Goal: Information Seeking & Learning: Check status

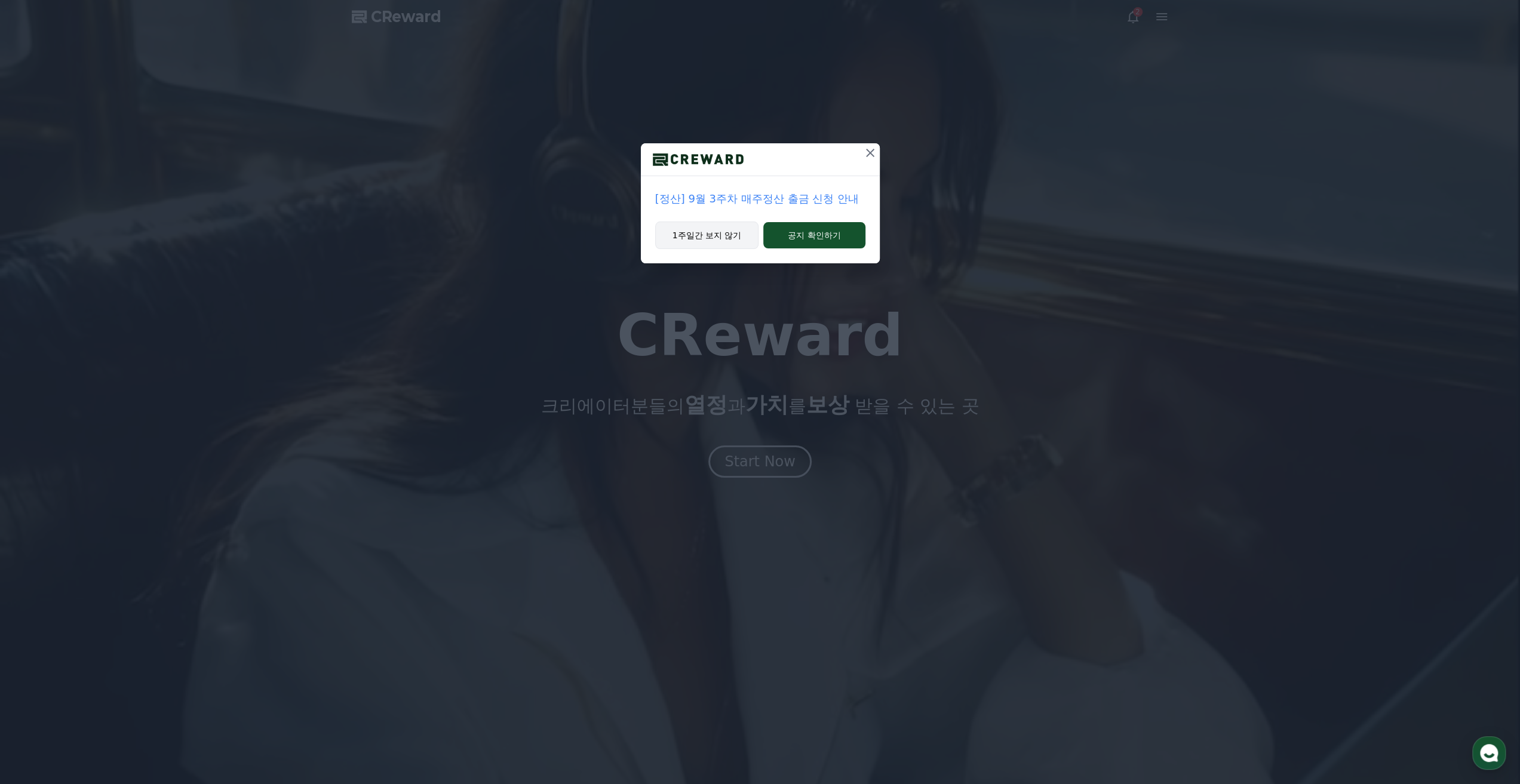
click at [729, 237] on button "1주일간 보지 않기" at bounding box center [707, 235] width 104 height 28
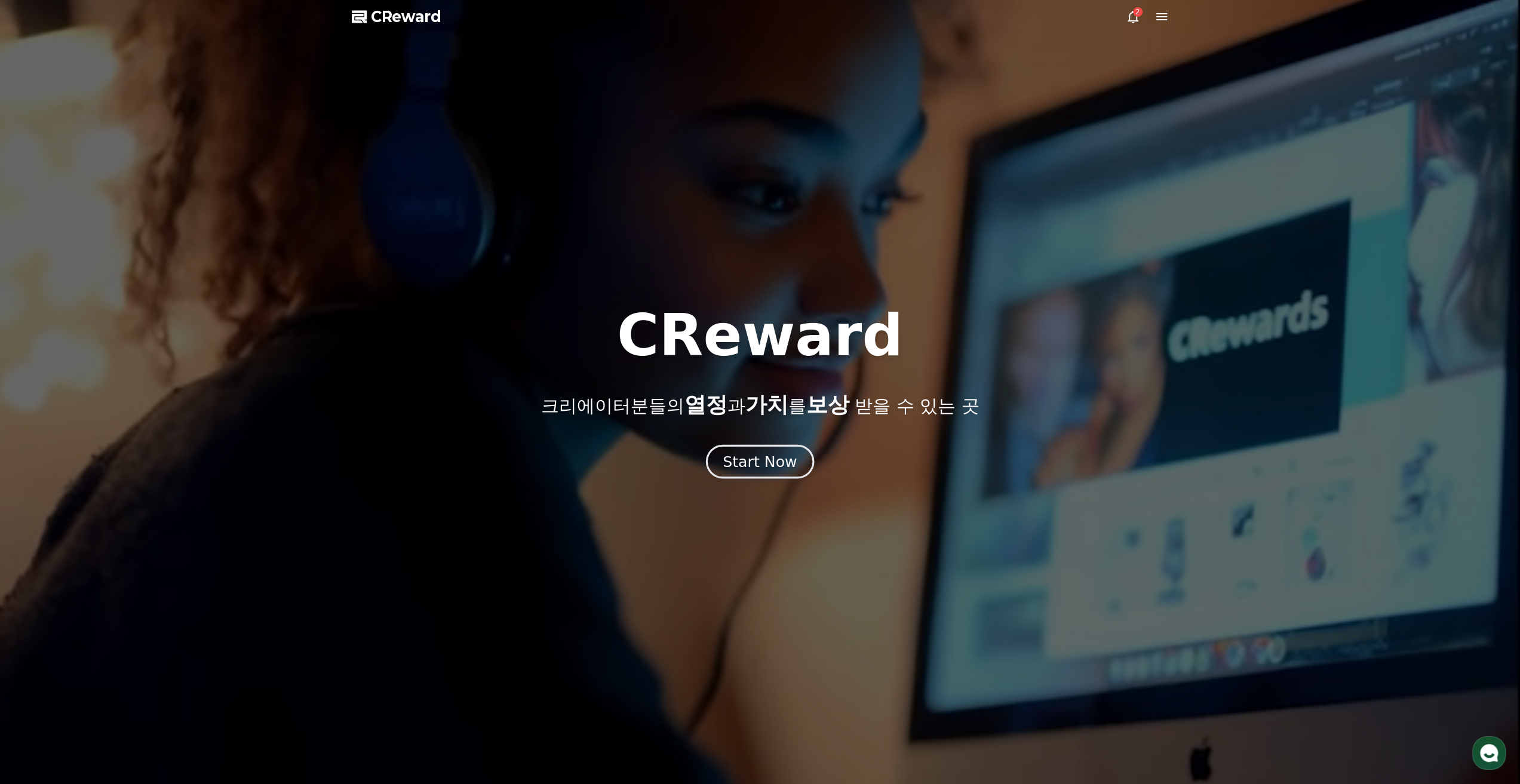
drag, startPoint x: 757, startPoint y: 440, endPoint x: 757, endPoint y: 454, distance: 14.0
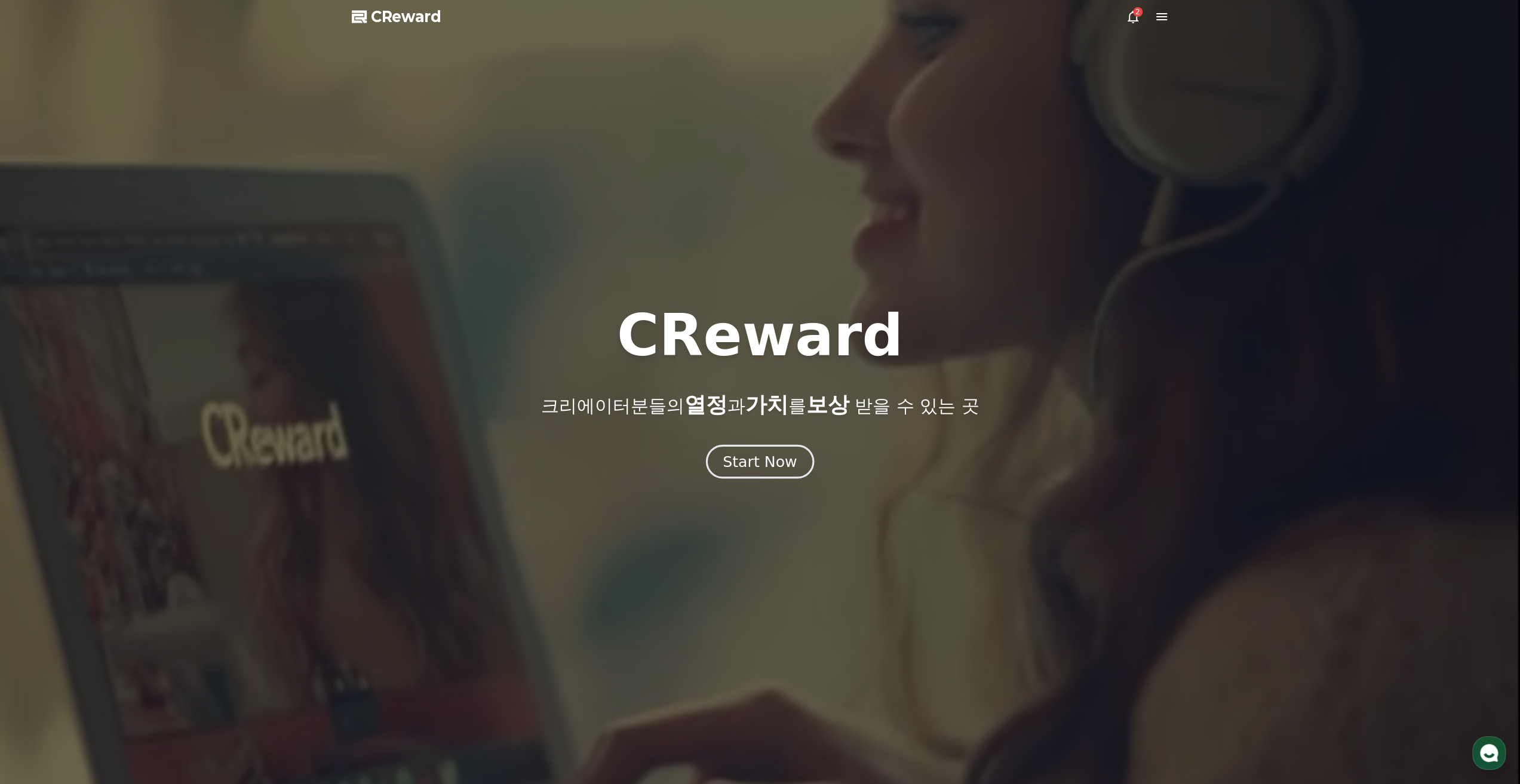
click at [757, 441] on div "CReward 크리에이터분들의 열정 과 가치 를 보상 받을 수 있는 곳 Start Now" at bounding box center [760, 392] width 1520 height 171
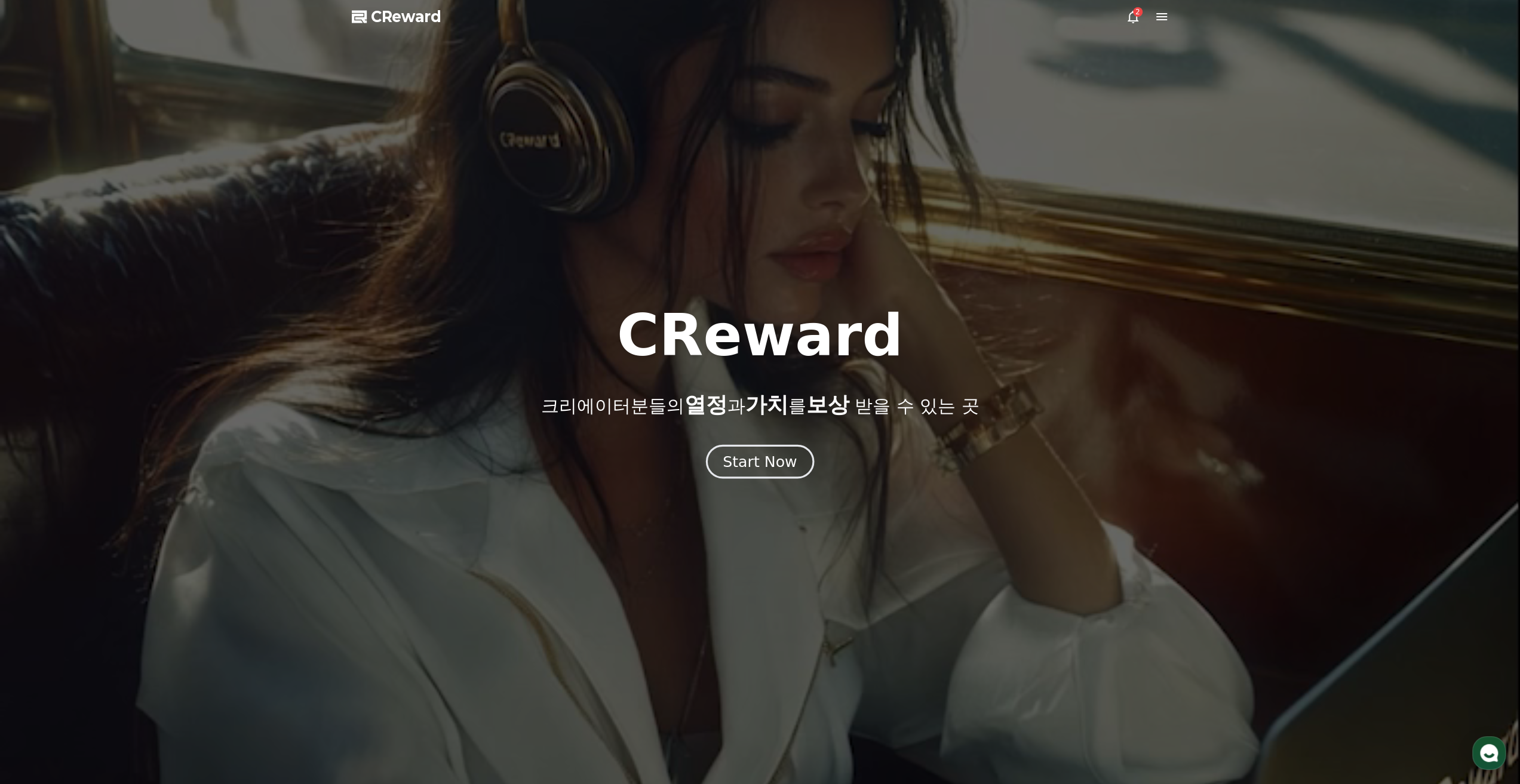
click at [757, 464] on div "Start Now" at bounding box center [760, 462] width 74 height 20
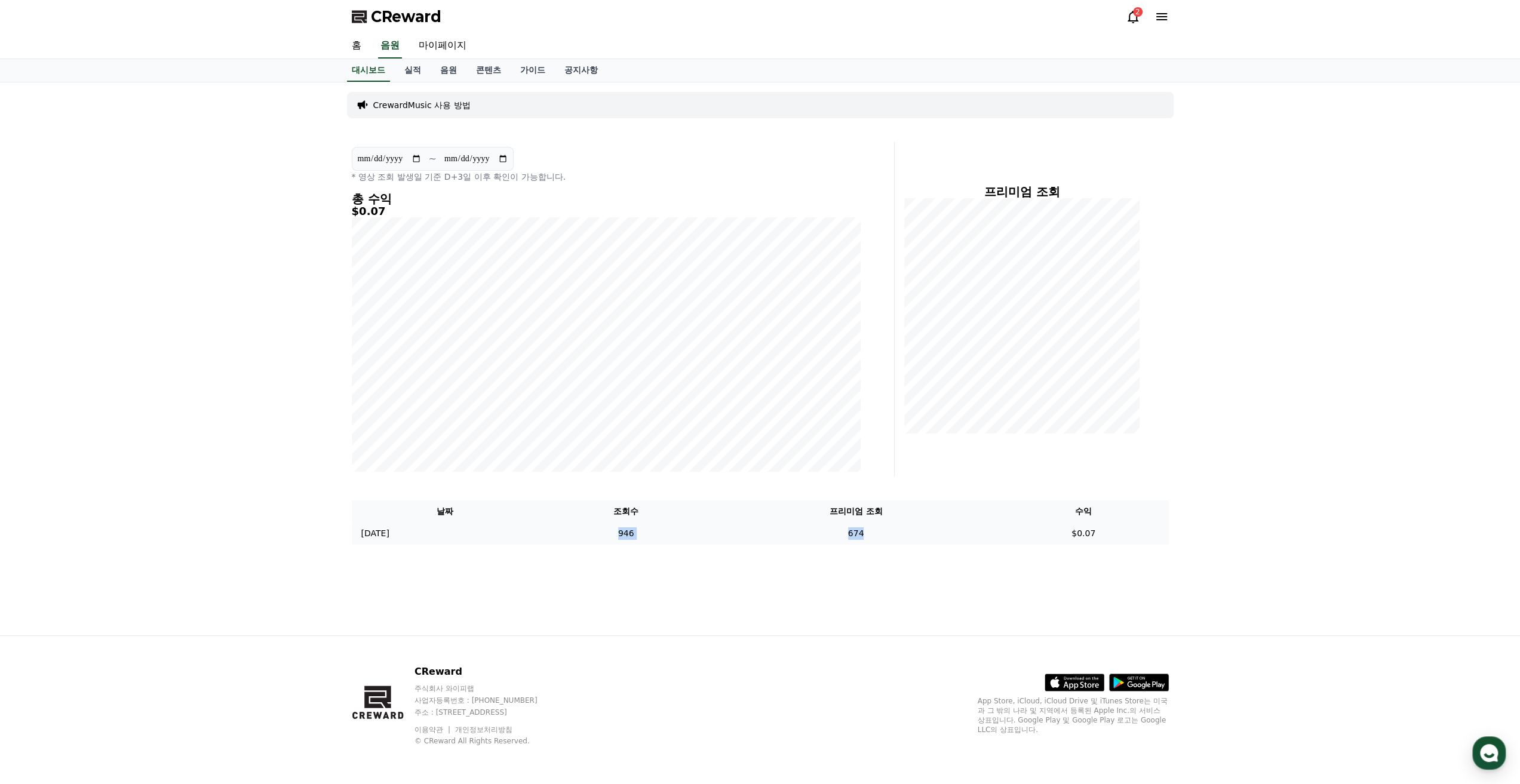
drag, startPoint x: 725, startPoint y: 541, endPoint x: 946, endPoint y: 529, distance: 221.3
click at [946, 529] on tr "[DATE] 09/22 946 674 $0.07" at bounding box center [760, 534] width 817 height 22
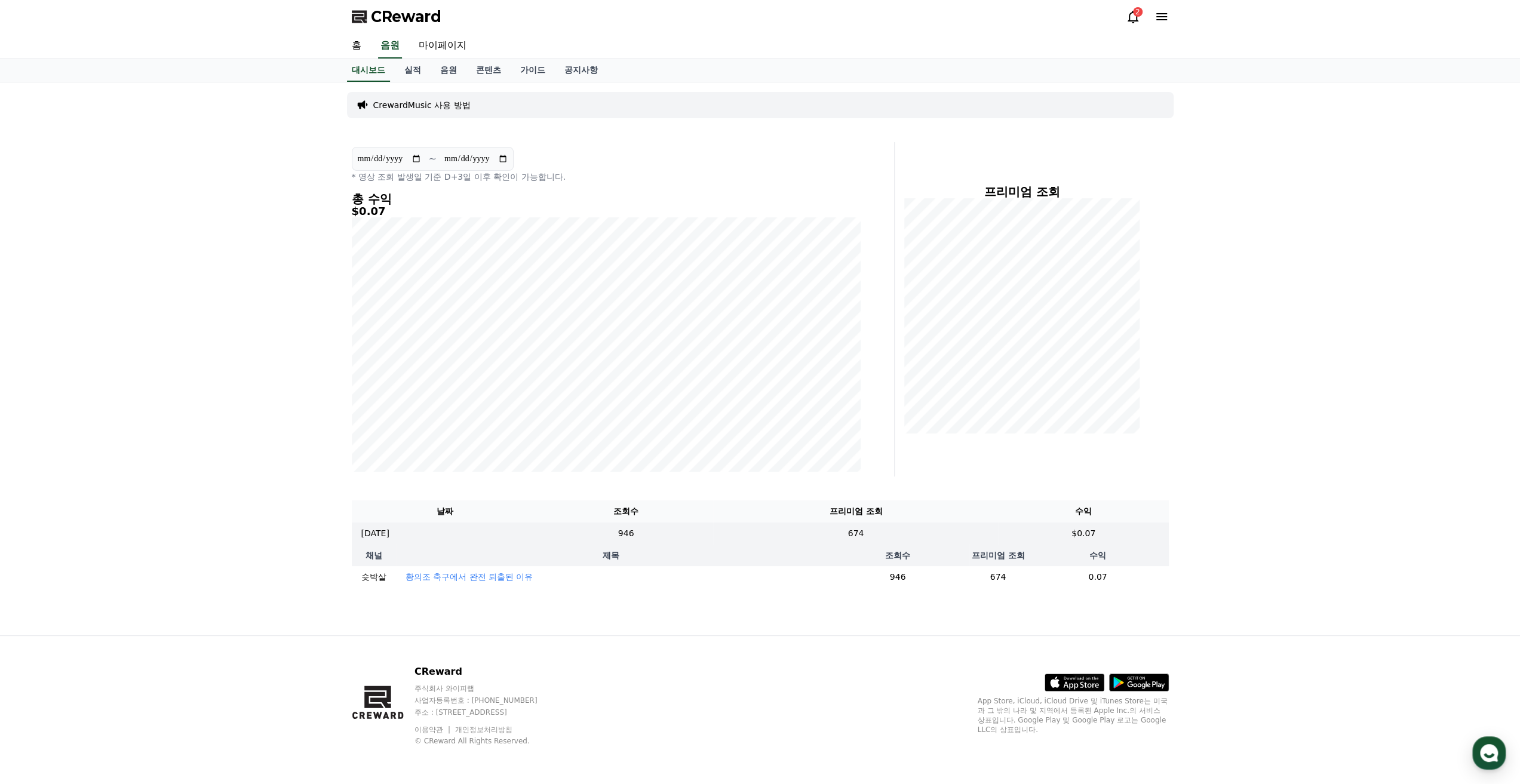
click at [937, 572] on td "946" at bounding box center [898, 578] width 143 height 22
click at [933, 573] on td "946" at bounding box center [898, 578] width 143 height 22
click at [423, 69] on link "실적" at bounding box center [413, 70] width 36 height 23
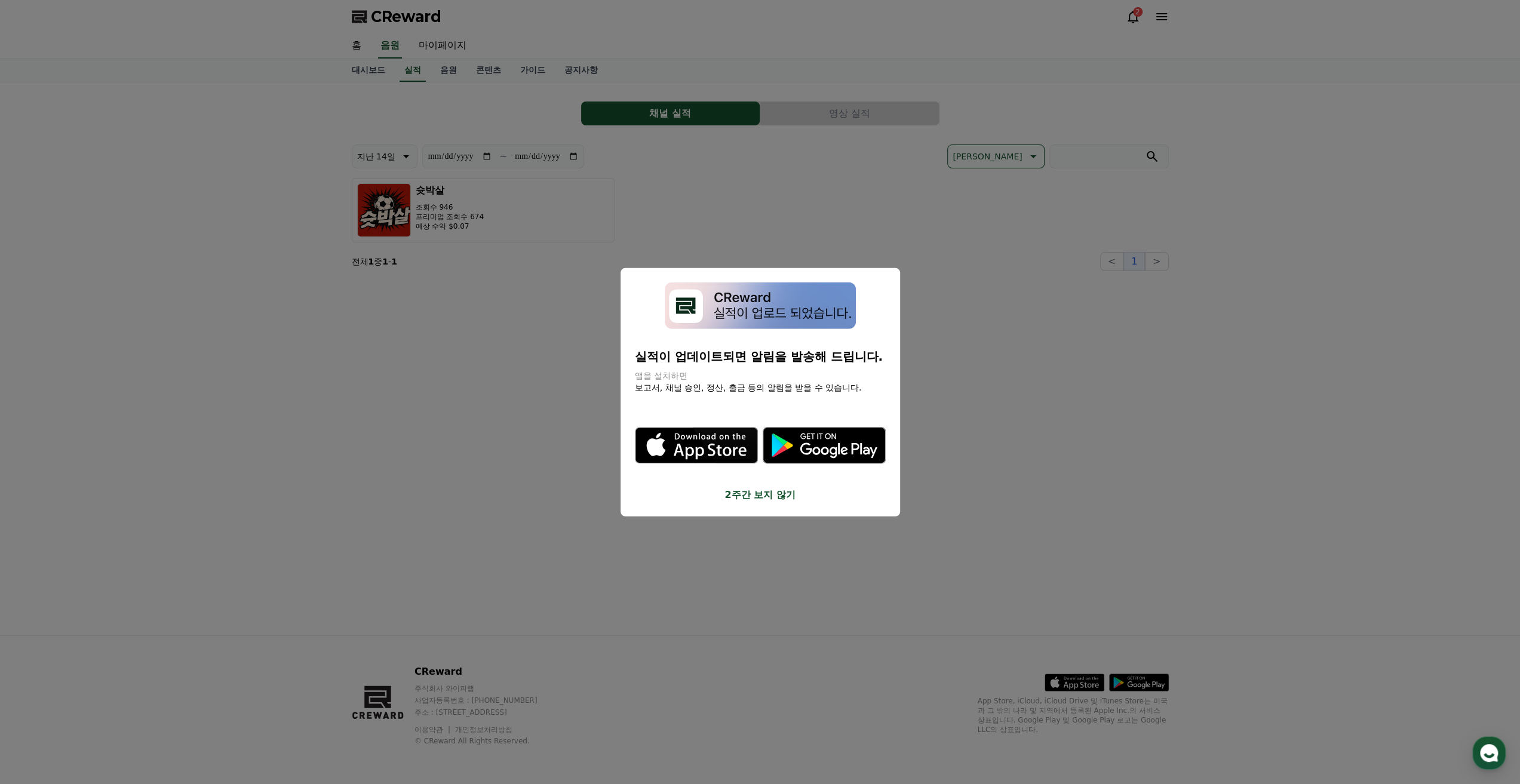
click at [919, 299] on button "close modal" at bounding box center [760, 392] width 1520 height 784
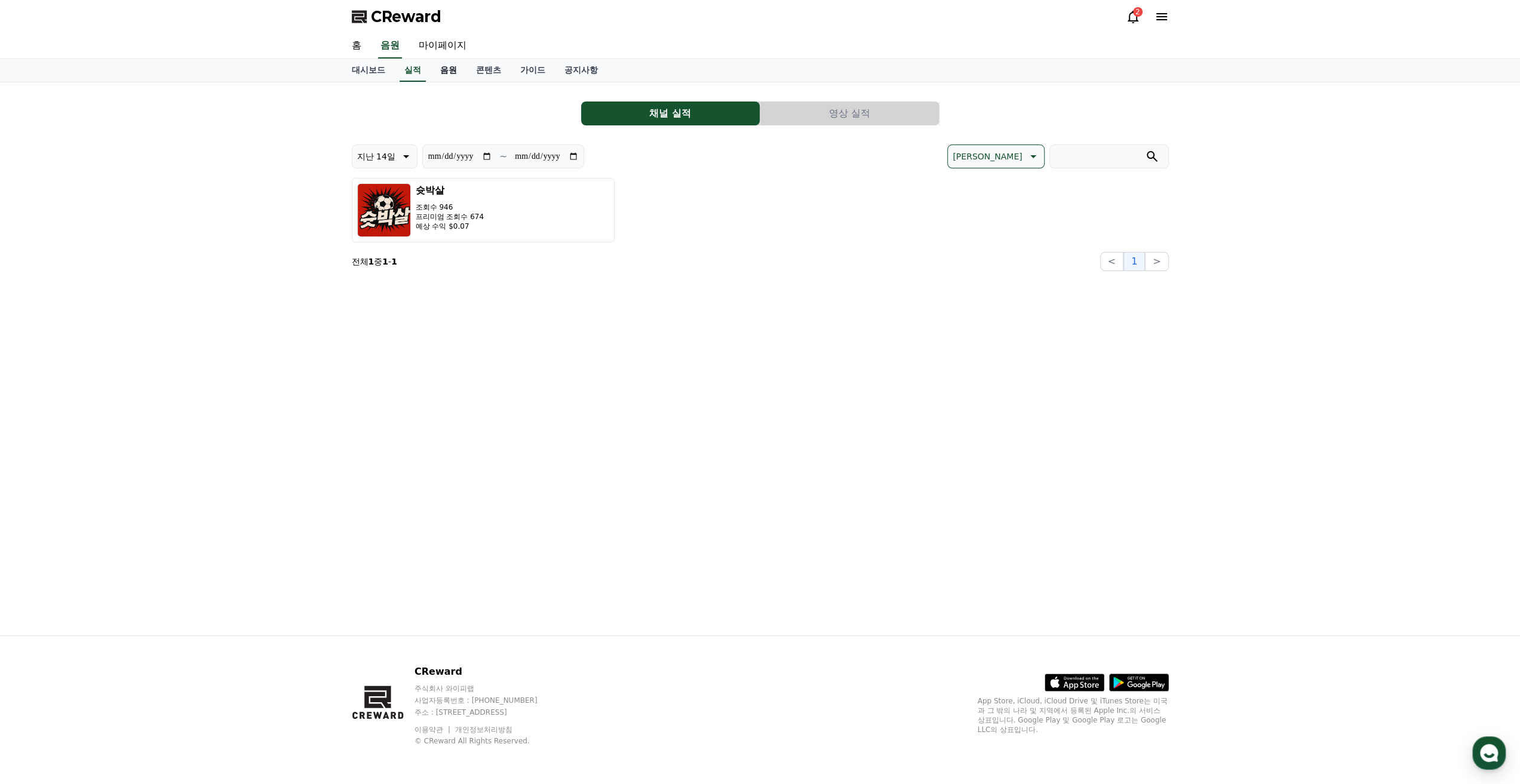
click at [447, 78] on link "음원" at bounding box center [448, 70] width 36 height 23
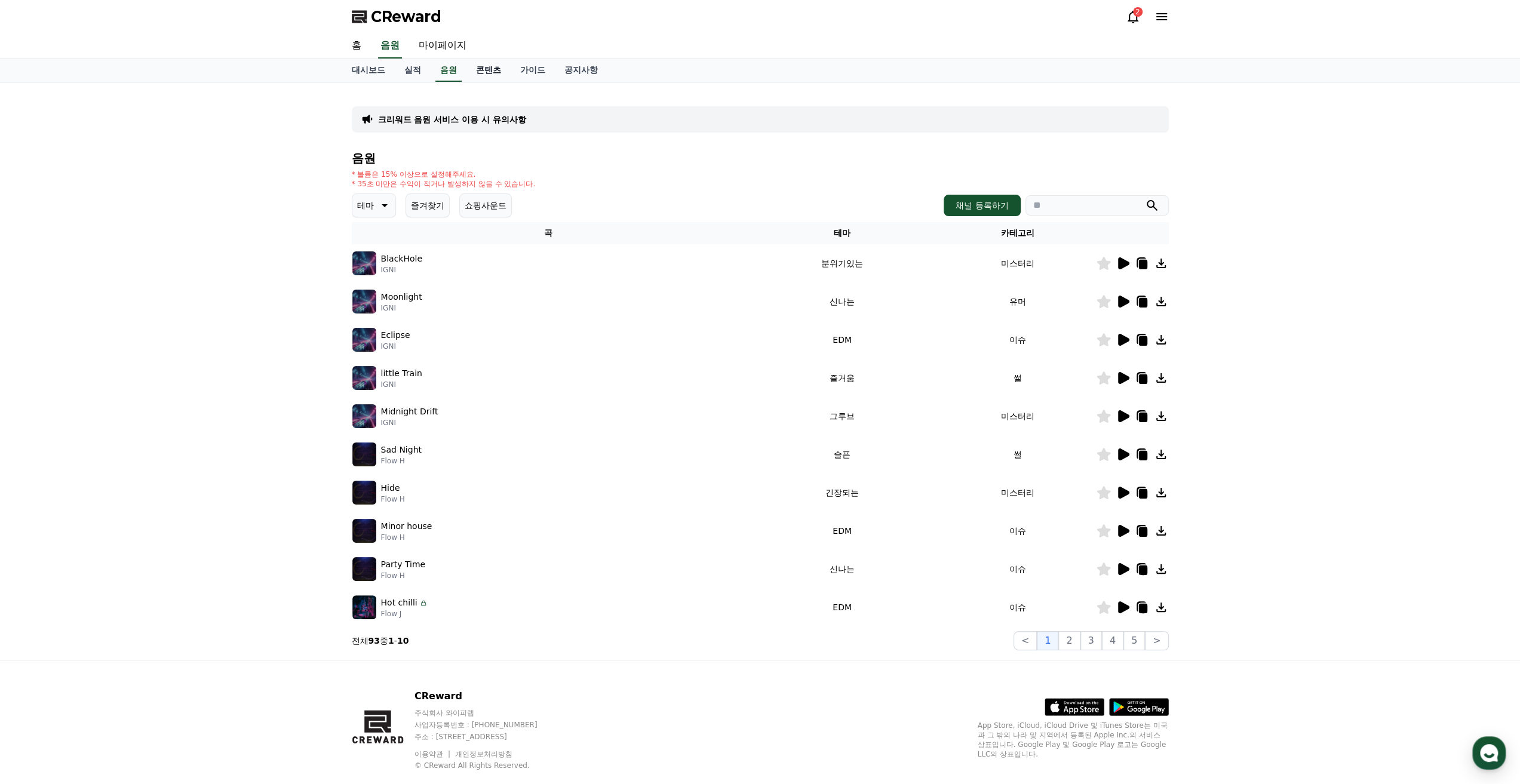
click at [499, 76] on link "콘텐츠" at bounding box center [489, 70] width 44 height 23
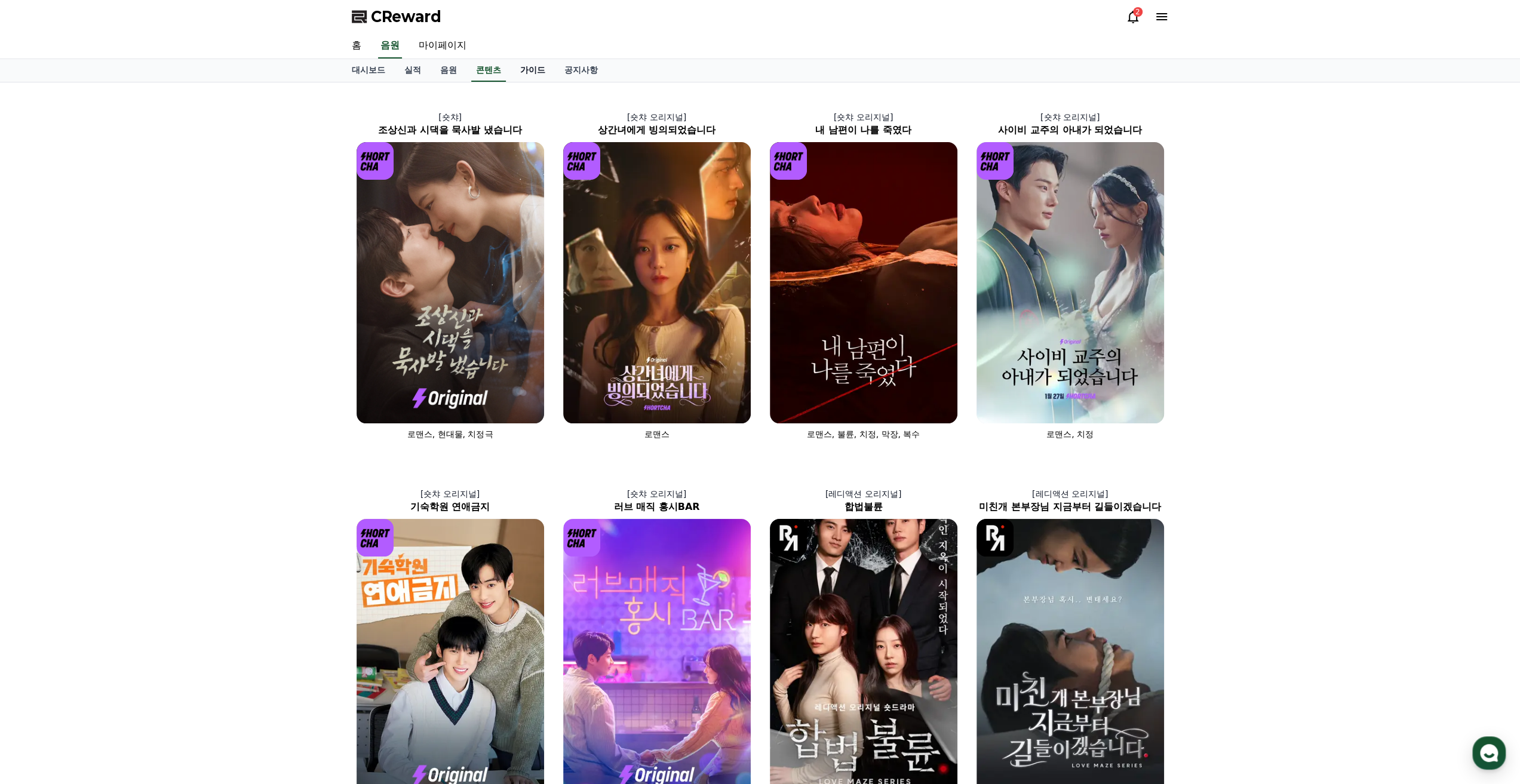
click at [532, 73] on link "가이드" at bounding box center [533, 70] width 44 height 23
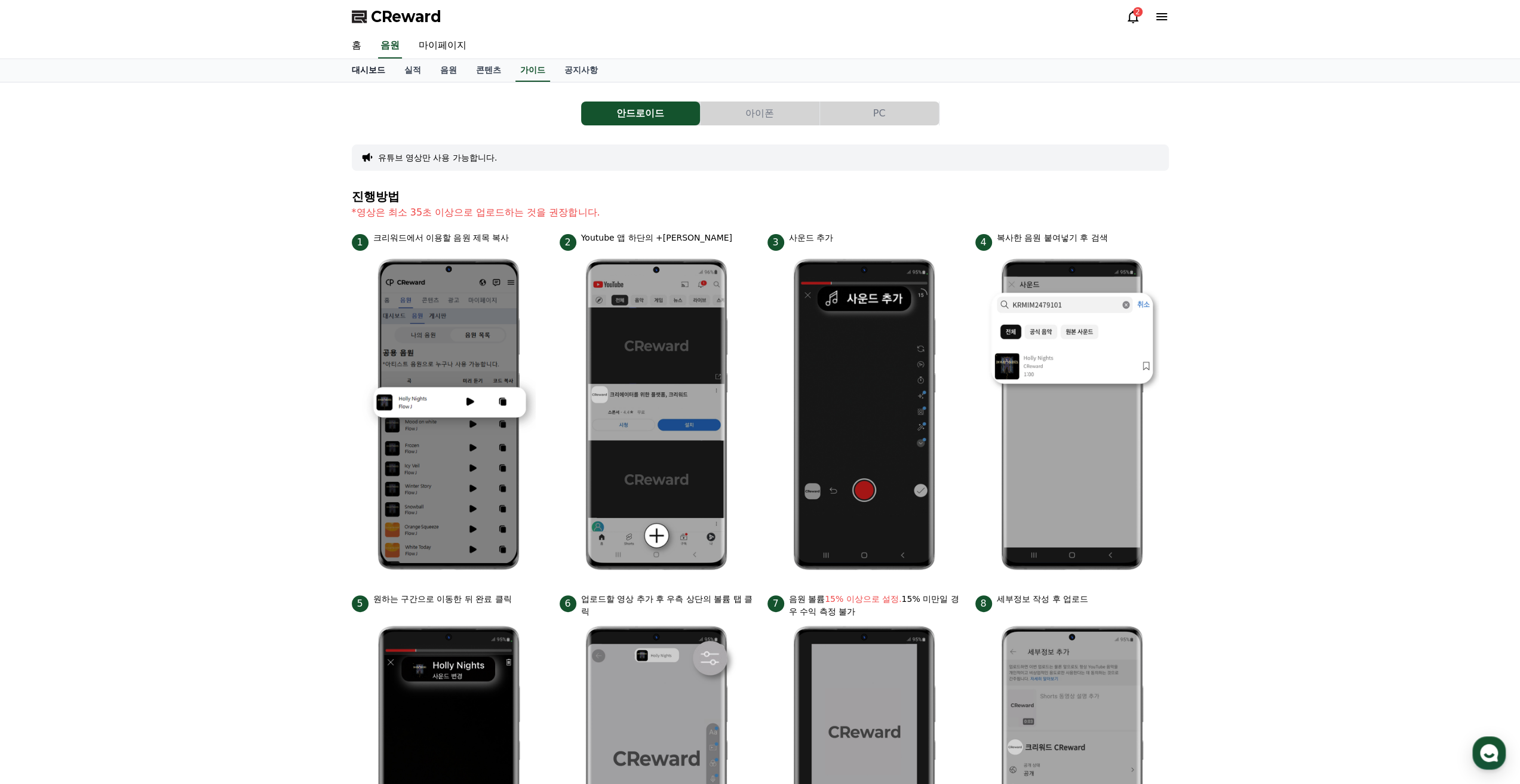
click at [369, 65] on link "대시보드" at bounding box center [368, 70] width 53 height 23
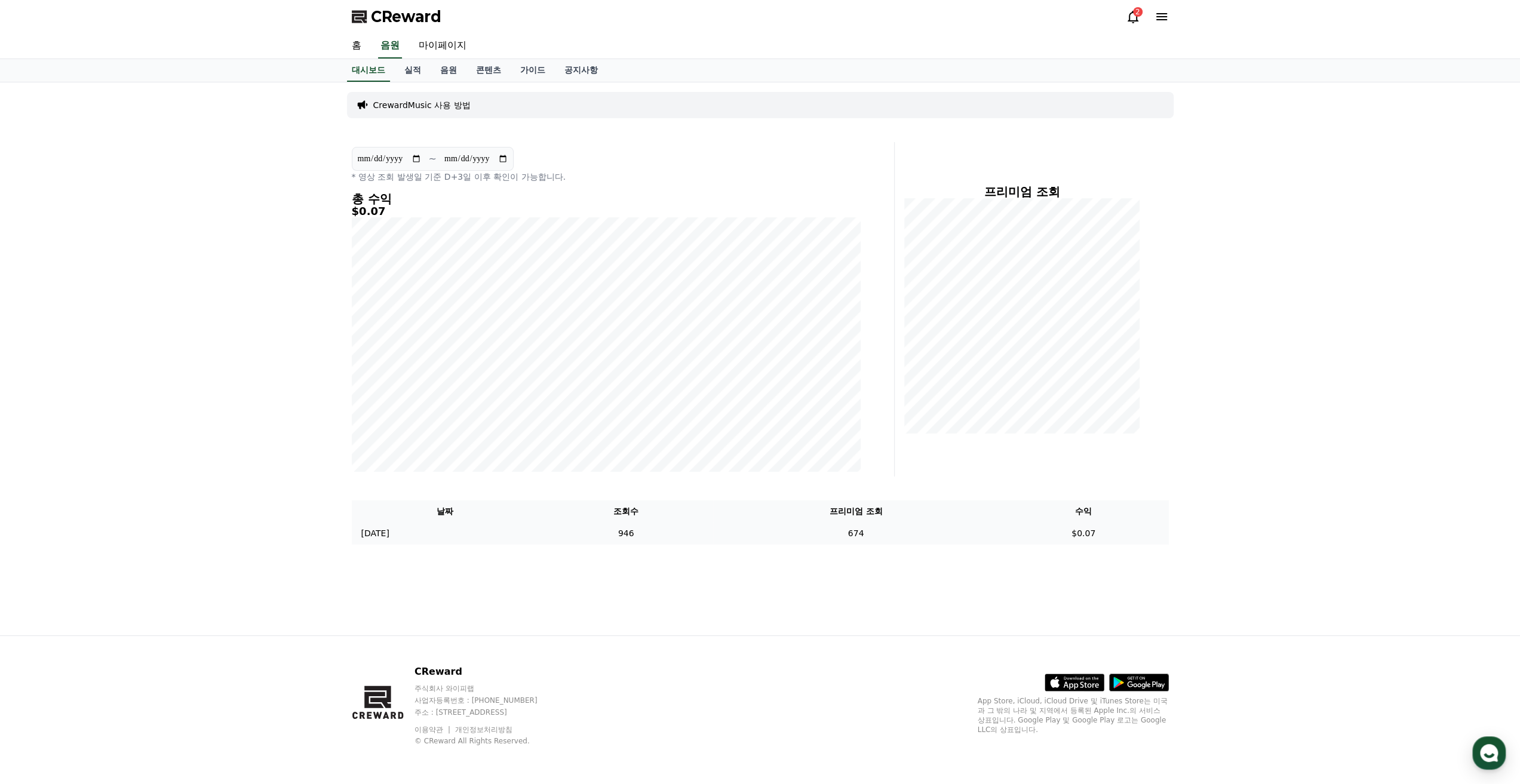
drag, startPoint x: 1076, startPoint y: 540, endPoint x: 1115, endPoint y: 538, distance: 39.1
click at [1115, 538] on td "$0.07" at bounding box center [1084, 534] width 170 height 22
click at [577, 73] on link "공지사항" at bounding box center [580, 70] width 53 height 23
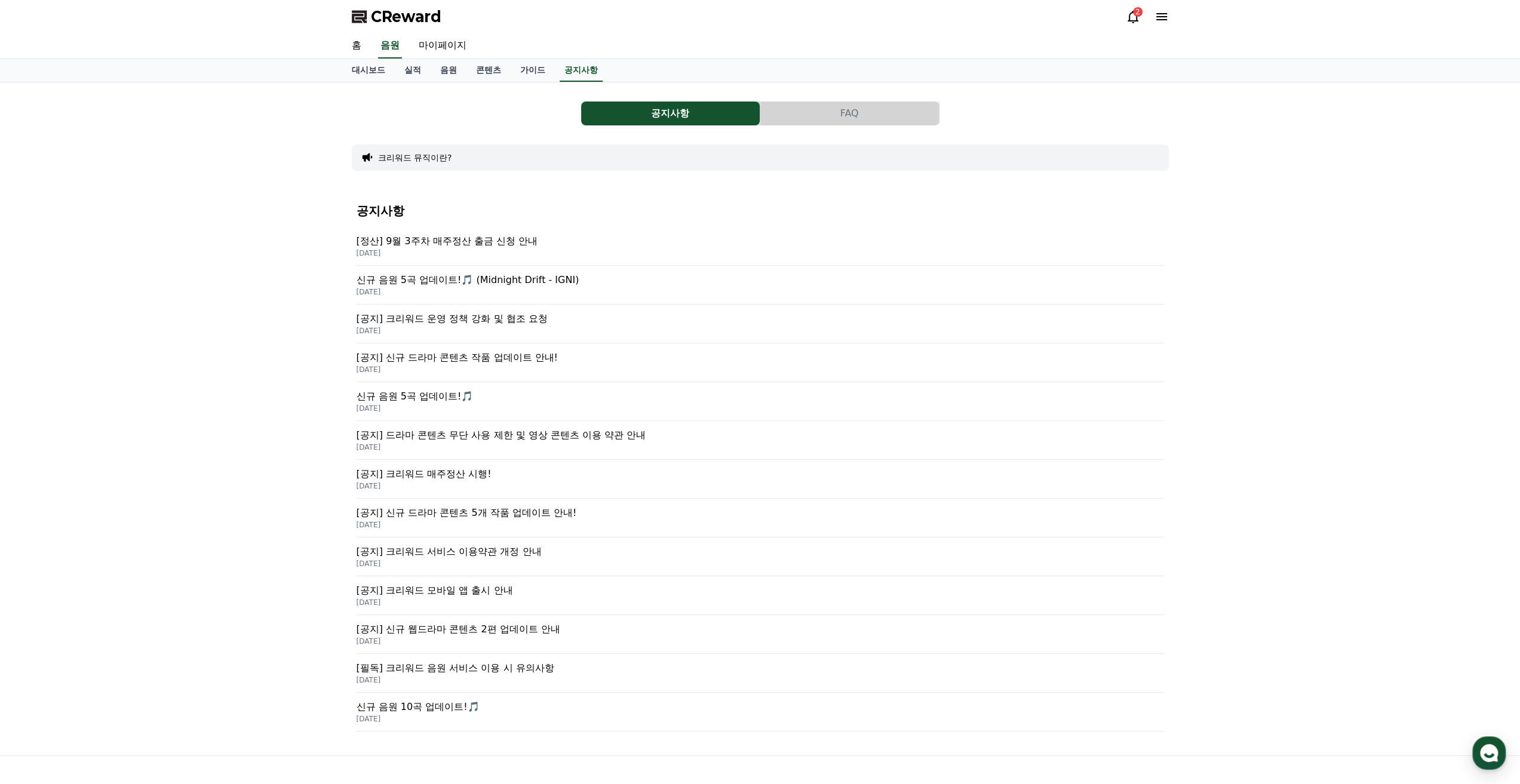
click at [517, 247] on p "[정산] 9월 3주차 매주정산 출금 신청 안내" at bounding box center [760, 241] width 807 height 14
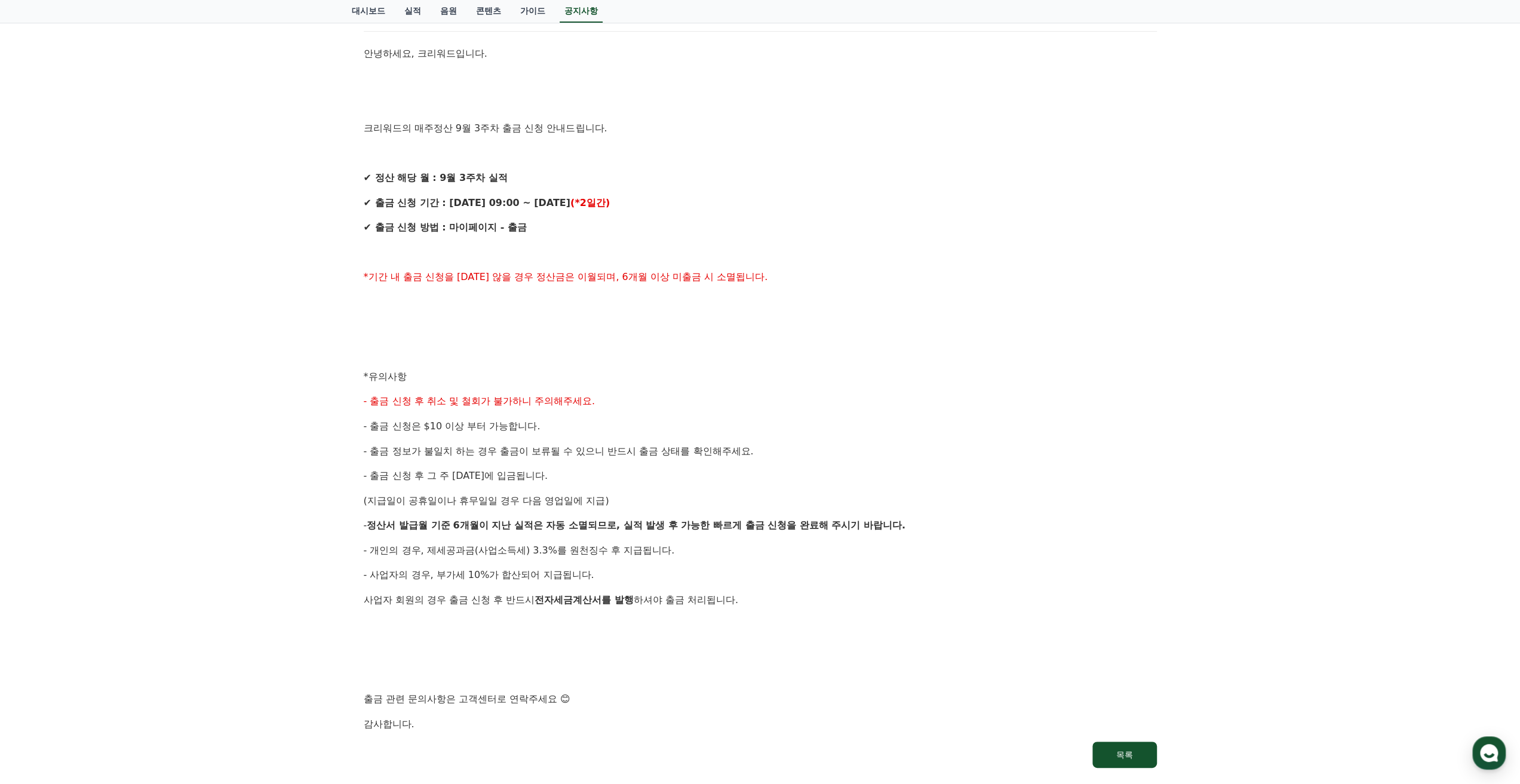
scroll to position [239, 0]
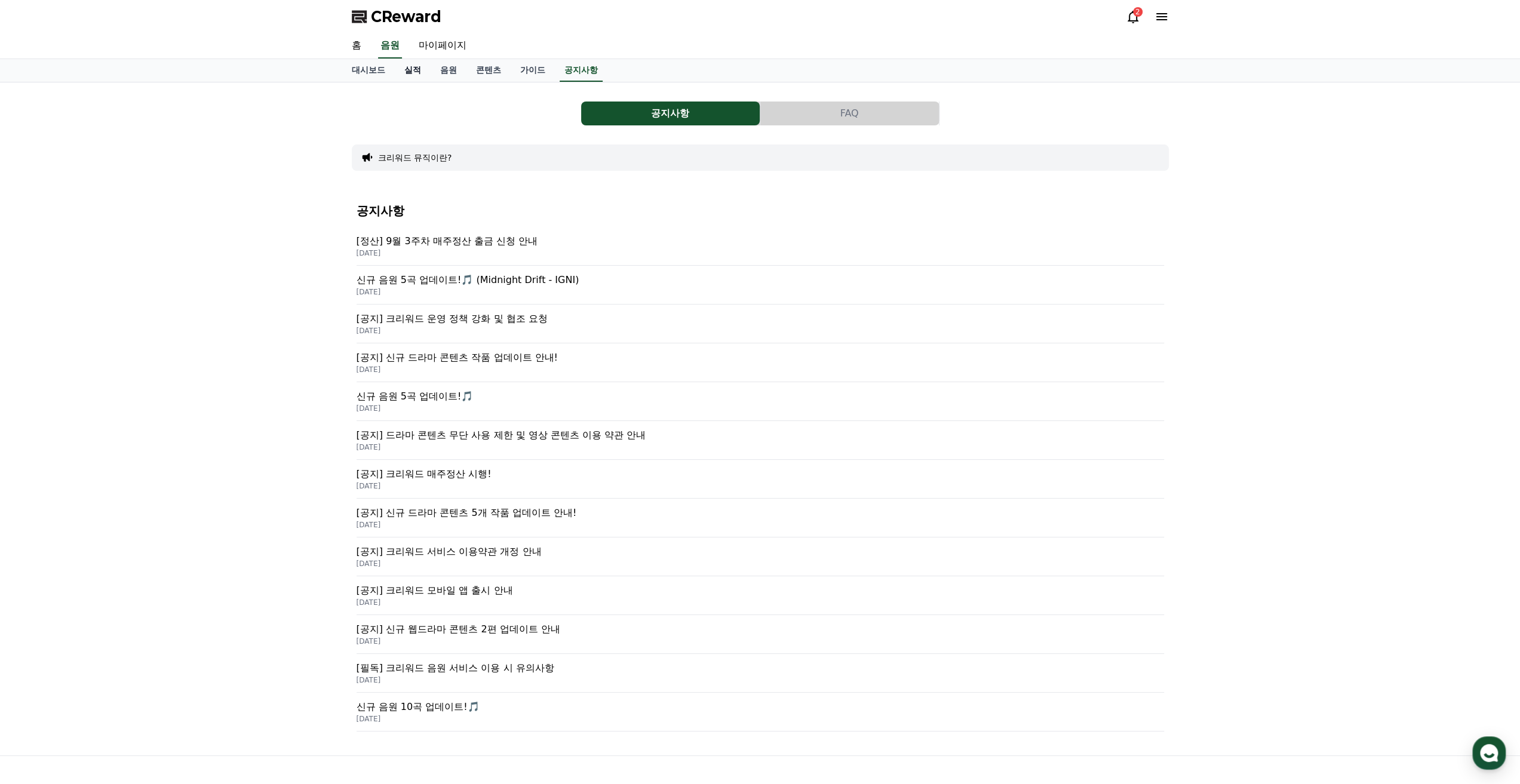
click at [412, 68] on link "실적" at bounding box center [413, 70] width 36 height 23
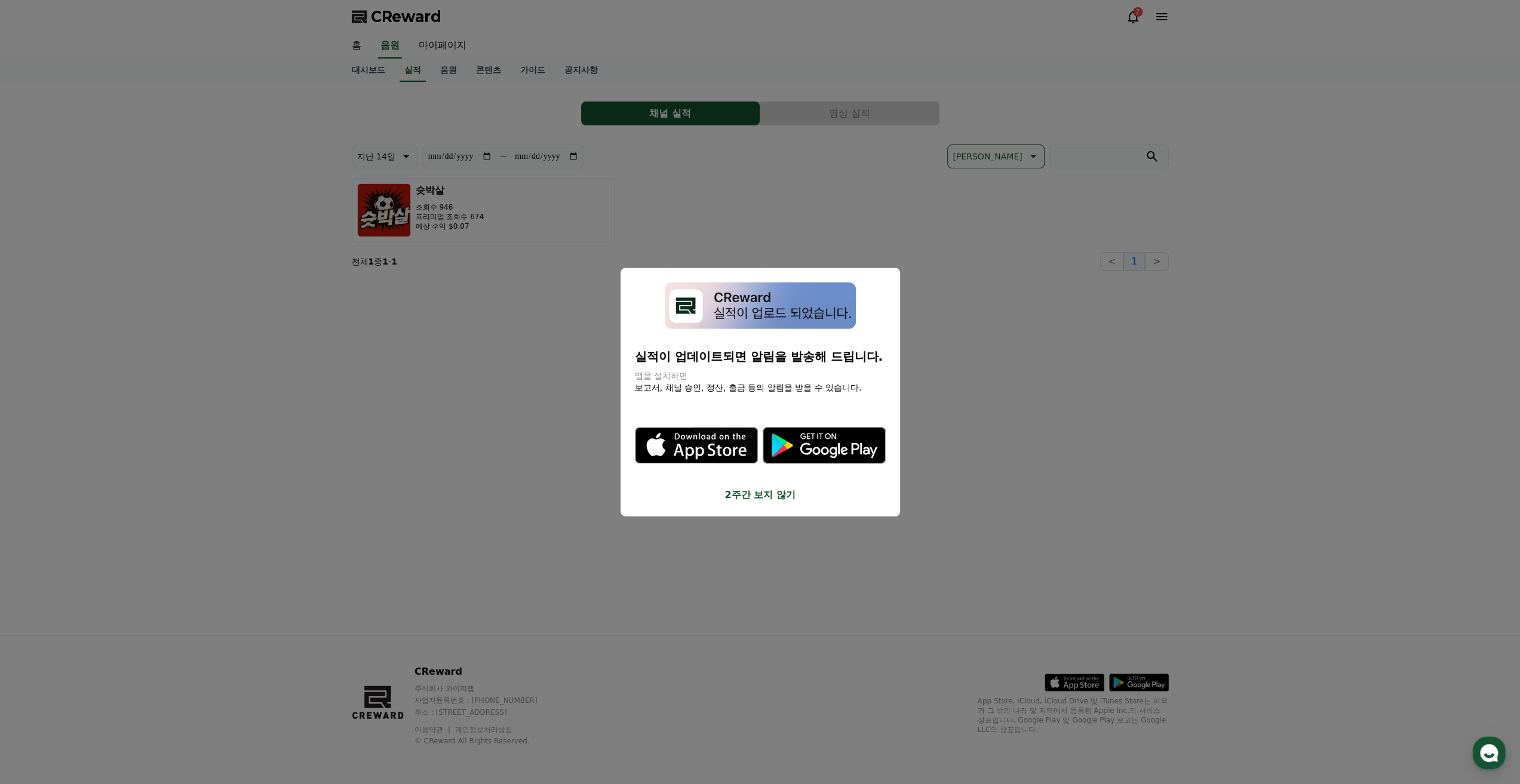
drag, startPoint x: 1059, startPoint y: 301, endPoint x: 833, endPoint y: 520, distance: 314.7
click at [837, 521] on button "close modal" at bounding box center [760, 392] width 1520 height 784
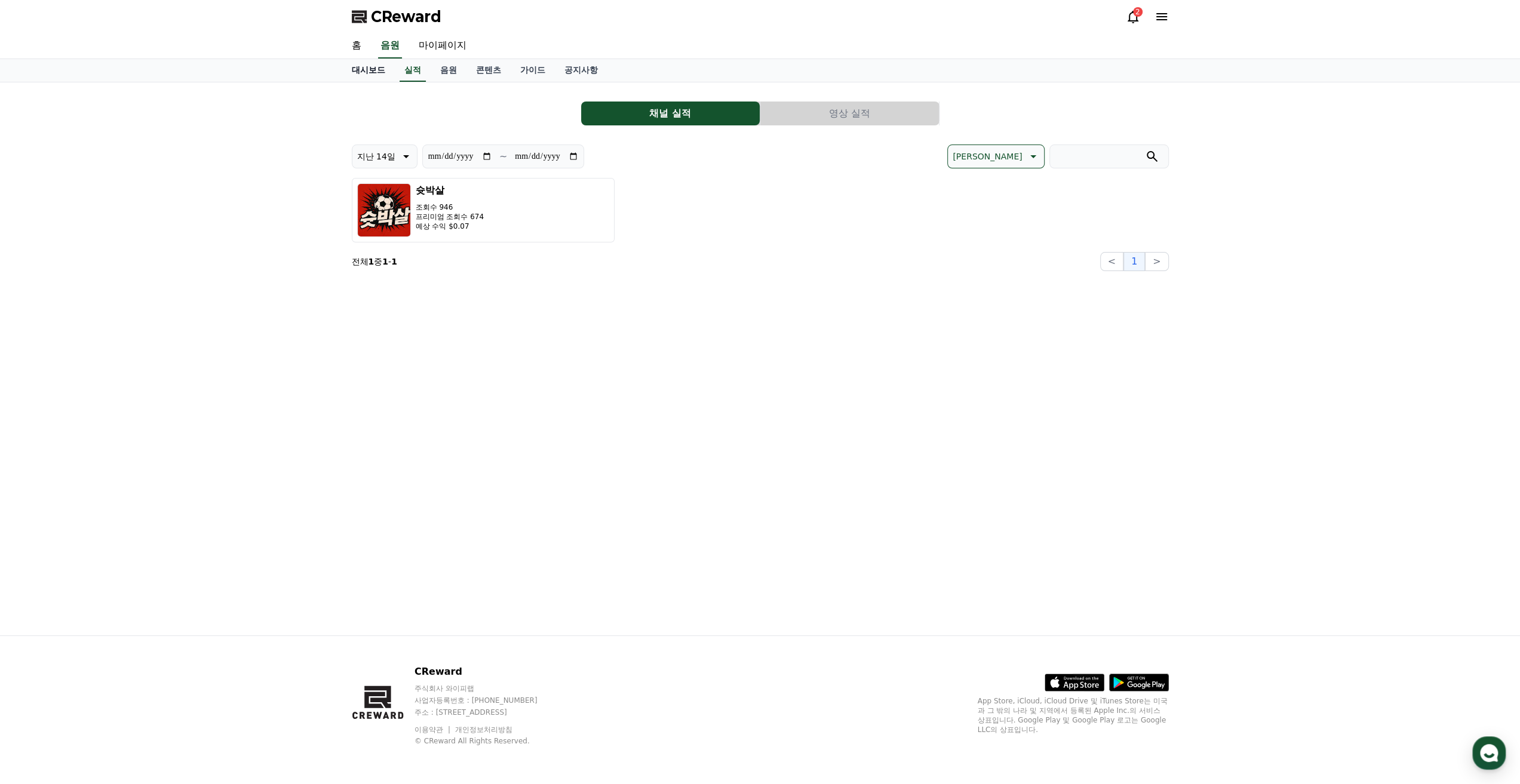
click at [377, 70] on link "대시보드" at bounding box center [368, 70] width 53 height 23
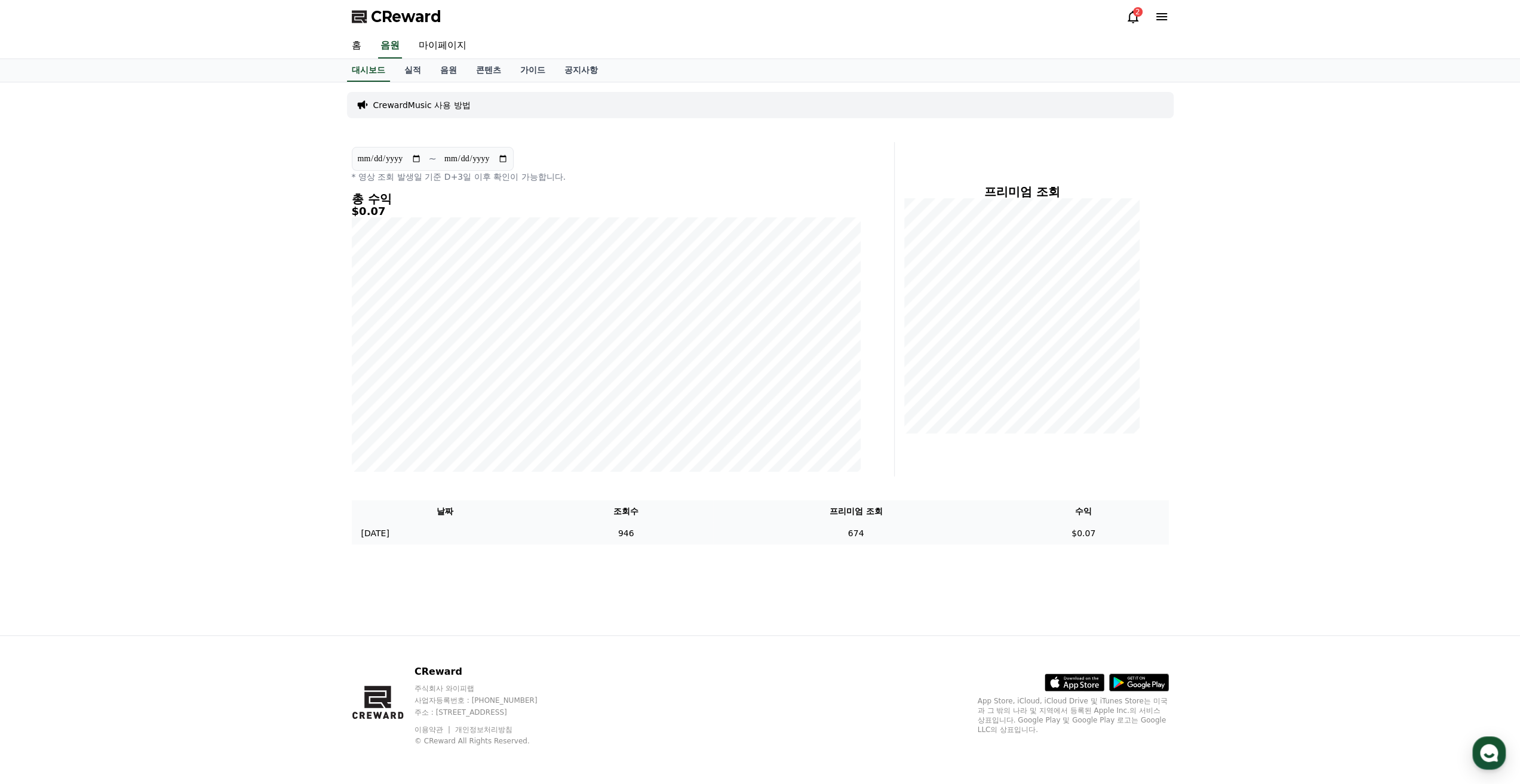
click at [752, 536] on td "674" at bounding box center [856, 534] width 285 height 22
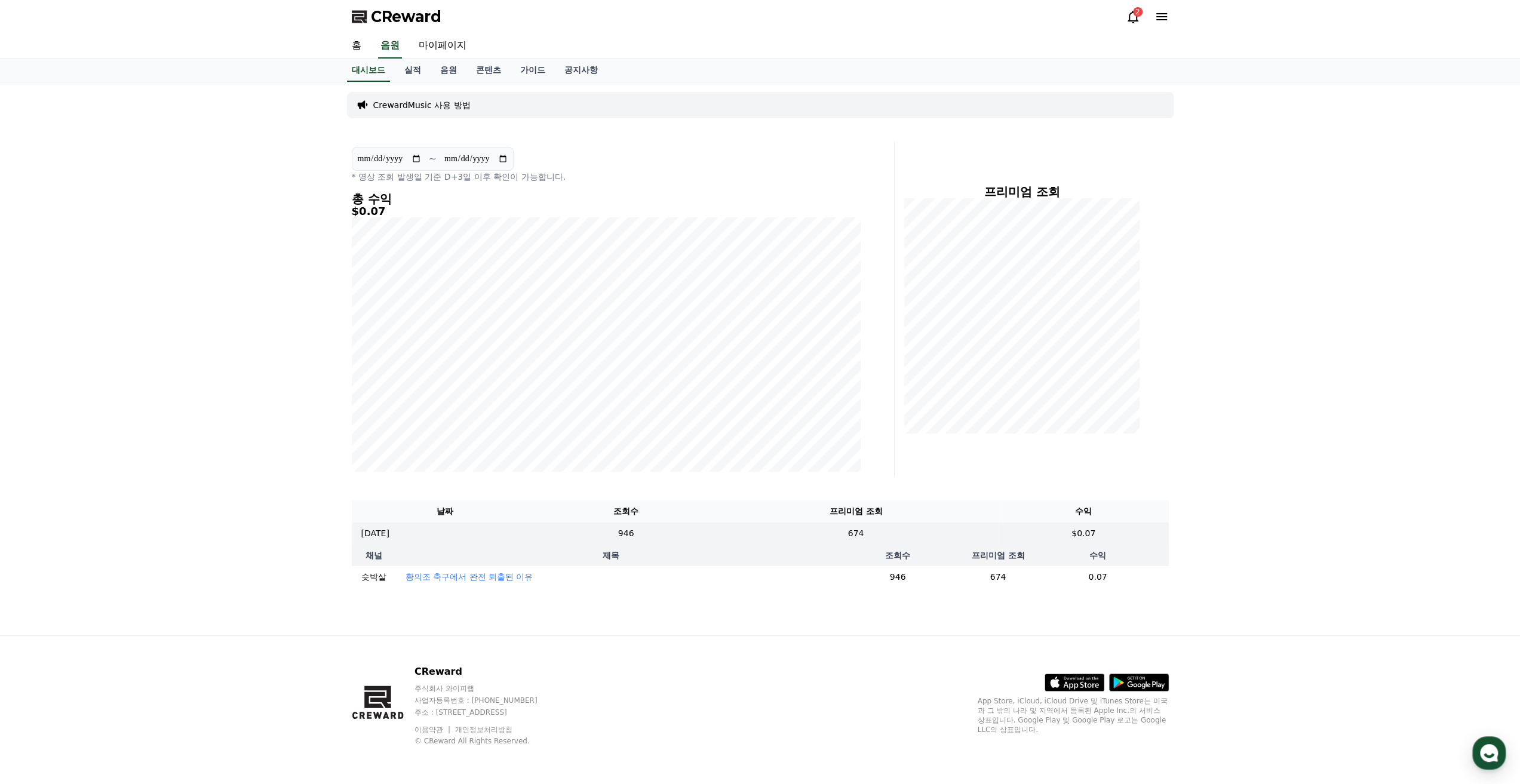
drag, startPoint x: 1069, startPoint y: 585, endPoint x: 1159, endPoint y: 583, distance: 90.0
click at [1155, 583] on td "0.07" at bounding box center [1097, 578] width 142 height 22
click at [1159, 583] on td "0.07" at bounding box center [1097, 578] width 142 height 22
click at [1218, 582] on div "**********" at bounding box center [760, 359] width 1520 height 554
click at [784, 640] on div "CReward 주식회사 와이피랩 사업자등록번호 : [PHONE_NUMBER] 주소 : [STREET_ADDRESS] 이용약관 개인정보처리방침 …" at bounding box center [760, 710] width 836 height 148
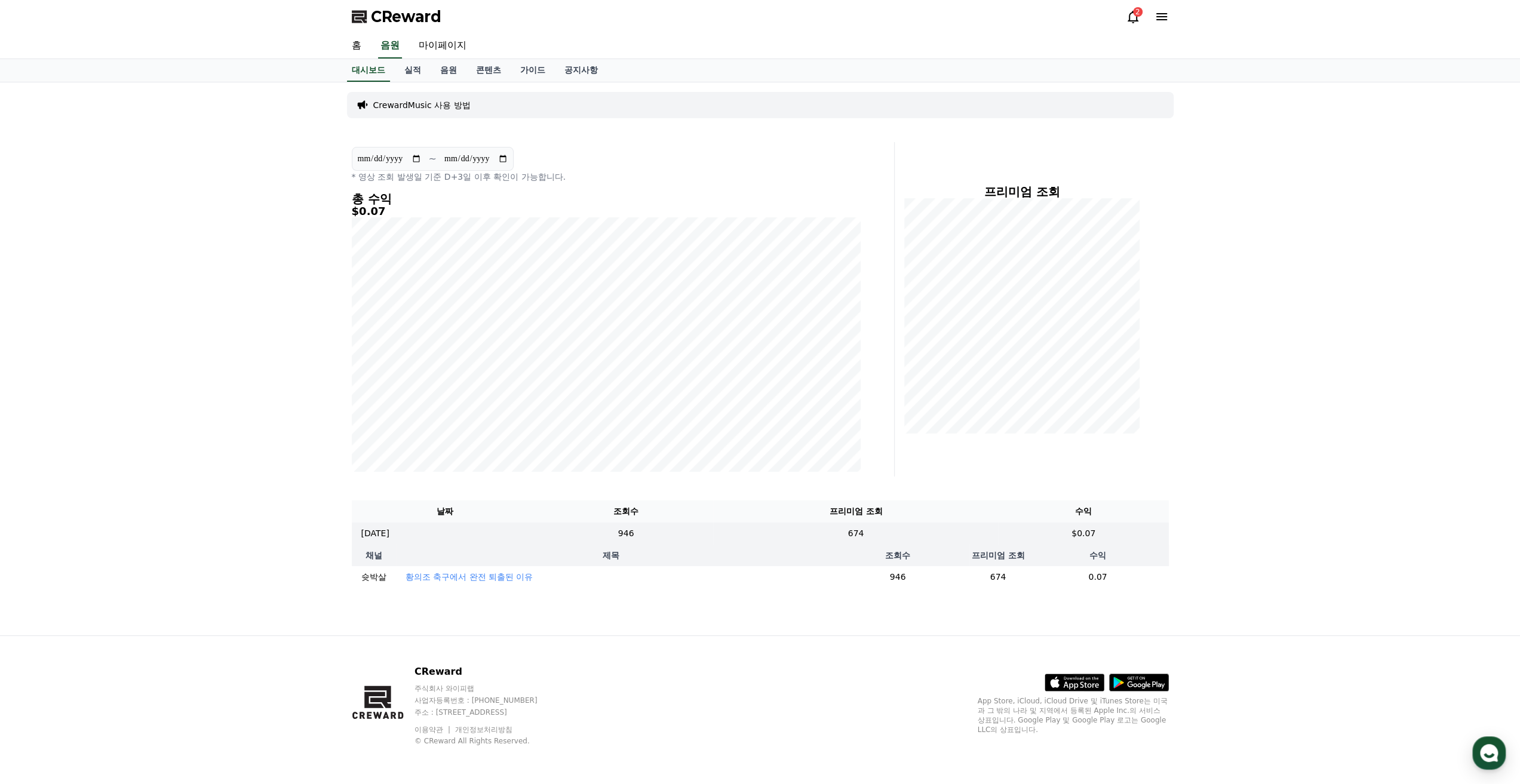
click at [589, 585] on td "황의조 축구에서 완전 퇴출된 이유" at bounding box center [611, 578] width 430 height 22
click at [503, 570] on td "황의조 축구에서 완전 퇴출된 이유" at bounding box center [611, 578] width 430 height 22
click at [495, 581] on p "황의조 축구에서 완전 퇴출된 이유" at bounding box center [469, 577] width 128 height 12
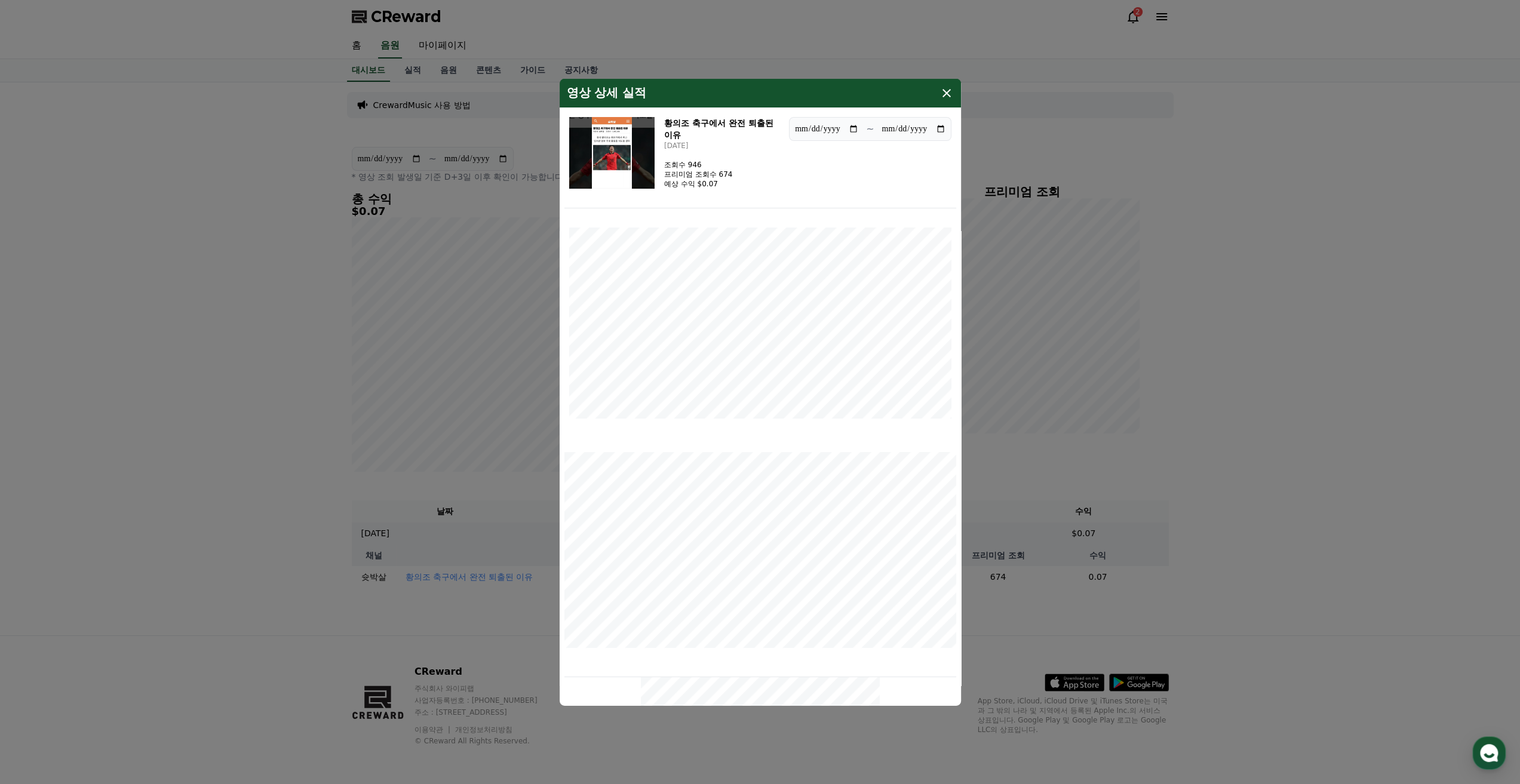
click at [950, 95] on icon "modal" at bounding box center [946, 93] width 8 height 8
